Goal: Information Seeking & Learning: Understand process/instructions

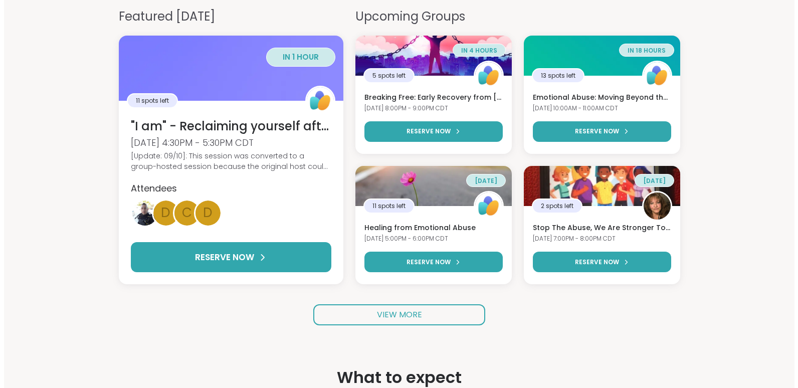
scroll to position [131, 0]
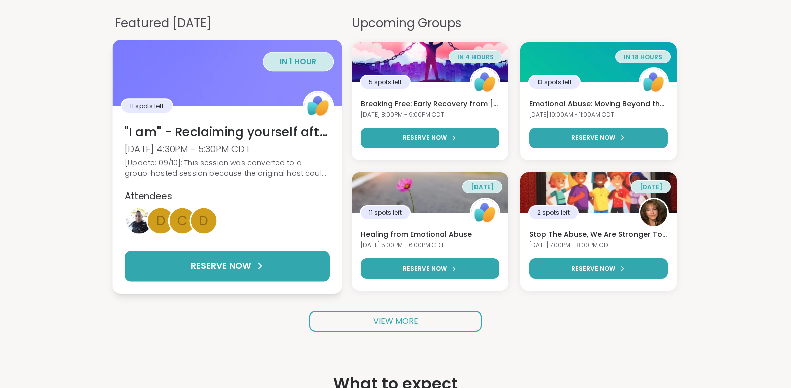
click at [204, 137] on h3 ""I am" - Reclaiming yourself after emotional abuse" at bounding box center [227, 131] width 205 height 17
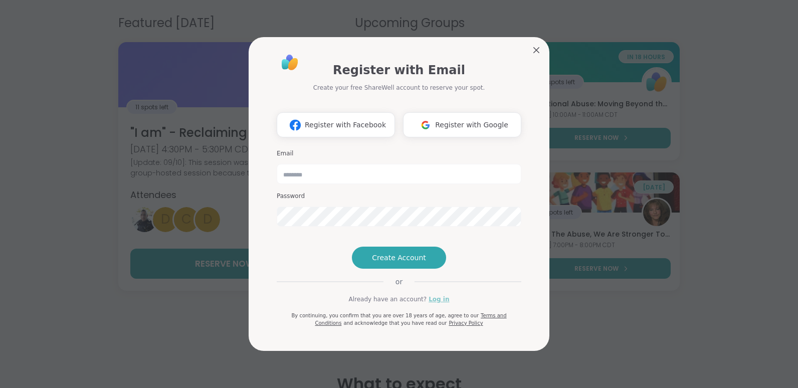
click at [429, 304] on link "Log in" at bounding box center [439, 299] width 21 height 9
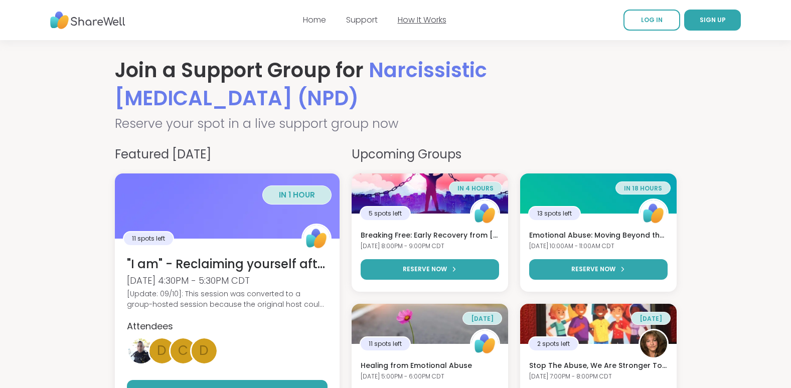
click at [411, 22] on link "How It Works" at bounding box center [422, 20] width 49 height 12
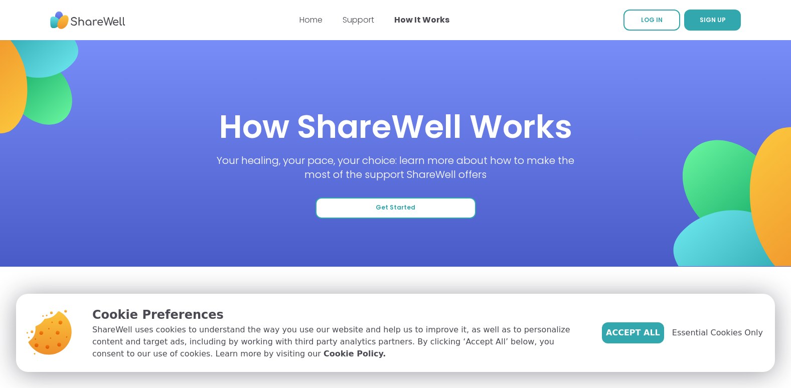
click at [393, 210] on span "Get Started" at bounding box center [396, 208] width 40 height 9
